Goal: Download file/media

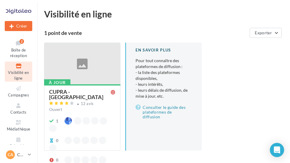
scroll to position [32, 0]
click at [23, 120] on icon at bounding box center [19, 121] width 24 height 7
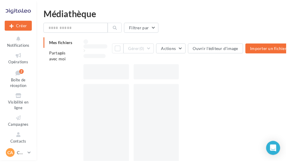
scroll to position [1, 0]
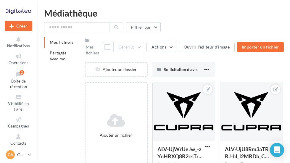
click at [64, 52] on span "Partagés avec moi" at bounding box center [58, 55] width 17 height 11
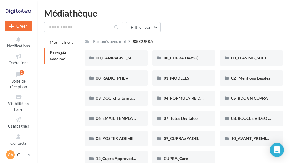
click at [254, 59] on span "00_LEASING_SOCIAL_ÉLECTRIQUE" at bounding box center [264, 57] width 66 height 5
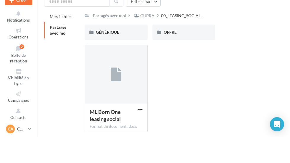
scroll to position [26, 0]
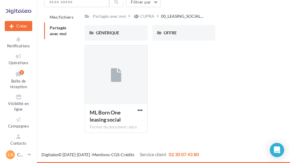
click at [124, 83] on div at bounding box center [116, 75] width 62 height 59
click at [116, 79] on icon at bounding box center [116, 76] width 10 height 14
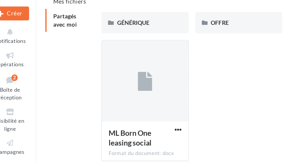
scroll to position [26, 0]
click at [111, 68] on icon at bounding box center [116, 75] width 10 height 14
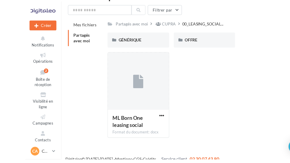
scroll to position [20, 0]
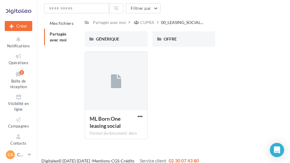
click at [172, 41] on span "OFFRE" at bounding box center [169, 38] width 13 height 5
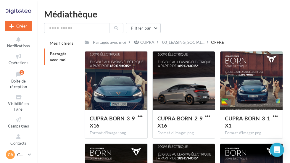
scroll to position [11, 0]
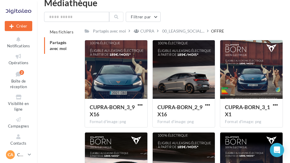
click at [140, 104] on span "button" at bounding box center [139, 104] width 5 height 5
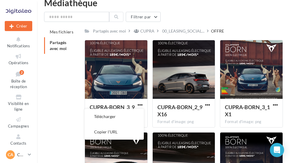
click at [276, 105] on span "button" at bounding box center [274, 104] width 5 height 5
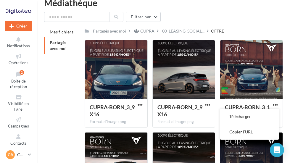
click at [253, 117] on button "Télécharger" at bounding box center [249, 116] width 59 height 15
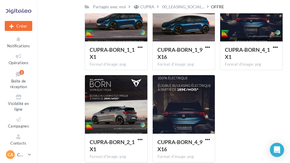
scroll to position [160, 0]
click at [139, 139] on span "button" at bounding box center [139, 139] width 5 height 5
click at [124, 153] on button "Télécharger" at bounding box center [114, 151] width 59 height 15
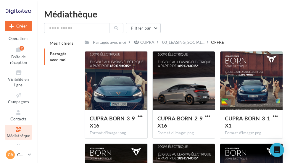
scroll to position [35, 0]
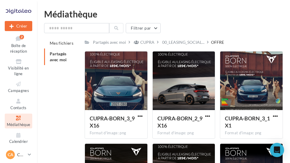
click at [183, 44] on span "00_LEASING_SOCIAL..." at bounding box center [183, 42] width 42 height 6
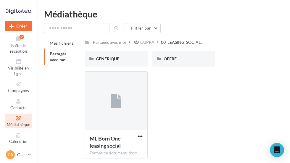
click at [109, 60] on span "GÉNÉRIQUE" at bounding box center [107, 58] width 23 height 5
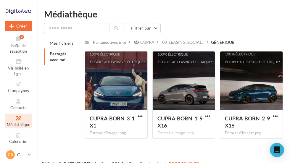
click at [107, 79] on div at bounding box center [116, 80] width 62 height 59
click at [117, 89] on div at bounding box center [116, 80] width 62 height 59
click at [74, 107] on div "Mes fichiers Partagés avec moi Partagés avec moi CUPRA 00_LEASING_SOCIAL... GÉN…" at bounding box center [165, 90] width 243 height 105
click at [208, 114] on span "button" at bounding box center [207, 115] width 5 height 5
click at [193, 126] on button "Télécharger" at bounding box center [181, 127] width 59 height 15
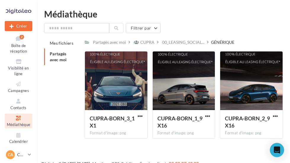
click at [142, 117] on span "button" at bounding box center [139, 115] width 5 height 5
click at [140, 132] on button "Télécharger" at bounding box center [114, 127] width 59 height 15
click at [150, 43] on div "CUPRA" at bounding box center [147, 42] width 14 height 6
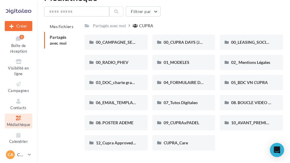
scroll to position [12, 0]
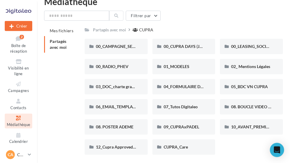
click at [189, 68] on span "01_MODELES" at bounding box center [176, 66] width 26 height 5
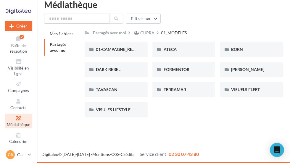
scroll to position [9, 0]
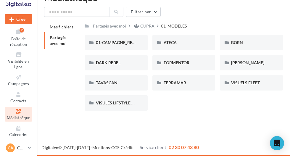
click at [239, 47] on span "BORN" at bounding box center [237, 49] width 12 height 5
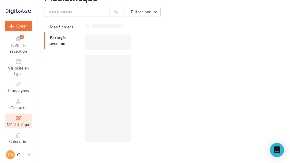
scroll to position [9, 0]
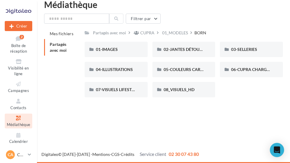
click at [107, 50] on span "01-IMAGES" at bounding box center [107, 49] width 22 height 5
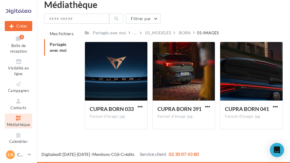
click at [163, 35] on div "01_MODELES" at bounding box center [158, 33] width 26 height 6
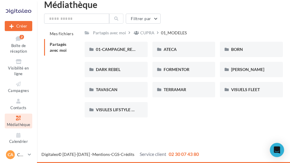
click at [119, 51] on span "01-CAMPAGNE_RED_THREAD" at bounding box center [125, 49] width 58 height 5
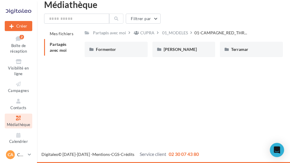
click at [177, 36] on div "01_MODELES" at bounding box center [175, 32] width 28 height 9
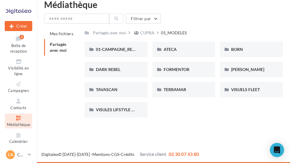
click at [129, 112] on span "VISULES LIFSTYLE CUPRA" at bounding box center [120, 109] width 49 height 5
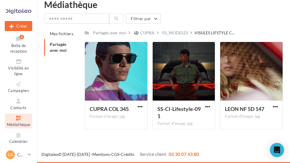
click at [178, 31] on div "01_MODELES" at bounding box center [175, 33] width 26 height 6
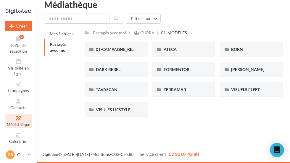
click at [236, 51] on span "BORN" at bounding box center [237, 49] width 12 height 5
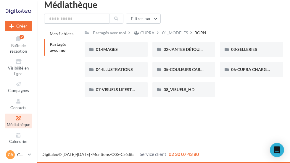
click at [187, 89] on span "08_VISUELS_HD" at bounding box center [178, 89] width 31 height 5
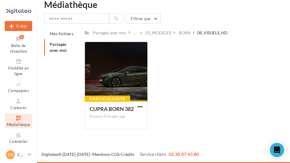
click at [143, 104] on button "button" at bounding box center [139, 107] width 7 height 6
click at [125, 118] on button "Télécharger" at bounding box center [114, 118] width 59 height 15
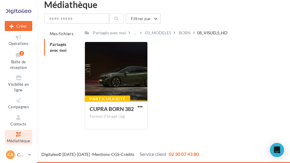
scroll to position [11, 0]
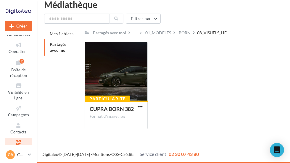
click at [20, 48] on link "Opérations" at bounding box center [18, 47] width 27 height 14
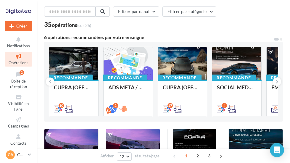
scroll to position [21, 0]
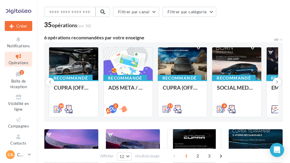
click at [150, 13] on button "Filtrer par canal" at bounding box center [136, 12] width 46 height 10
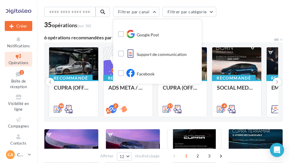
scroll to position [129, 0]
click at [121, 74] on label at bounding box center [121, 73] width 6 height 6
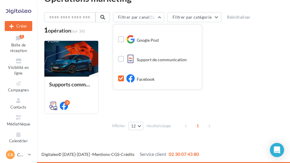
scroll to position [40, 0]
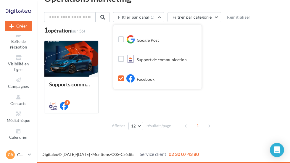
click at [19, 112] on icon at bounding box center [19, 114] width 24 height 7
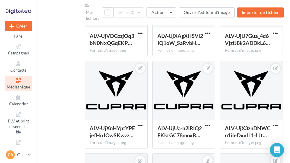
scroll to position [200, 0]
click at [29, 157] on icon at bounding box center [29, 154] width 3 height 5
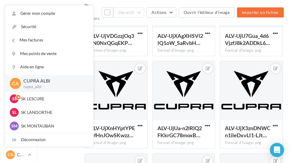
click at [65, 102] on p "SK LESCURE" at bounding box center [53, 99] width 65 height 6
